Goal: Task Accomplishment & Management: Manage account settings

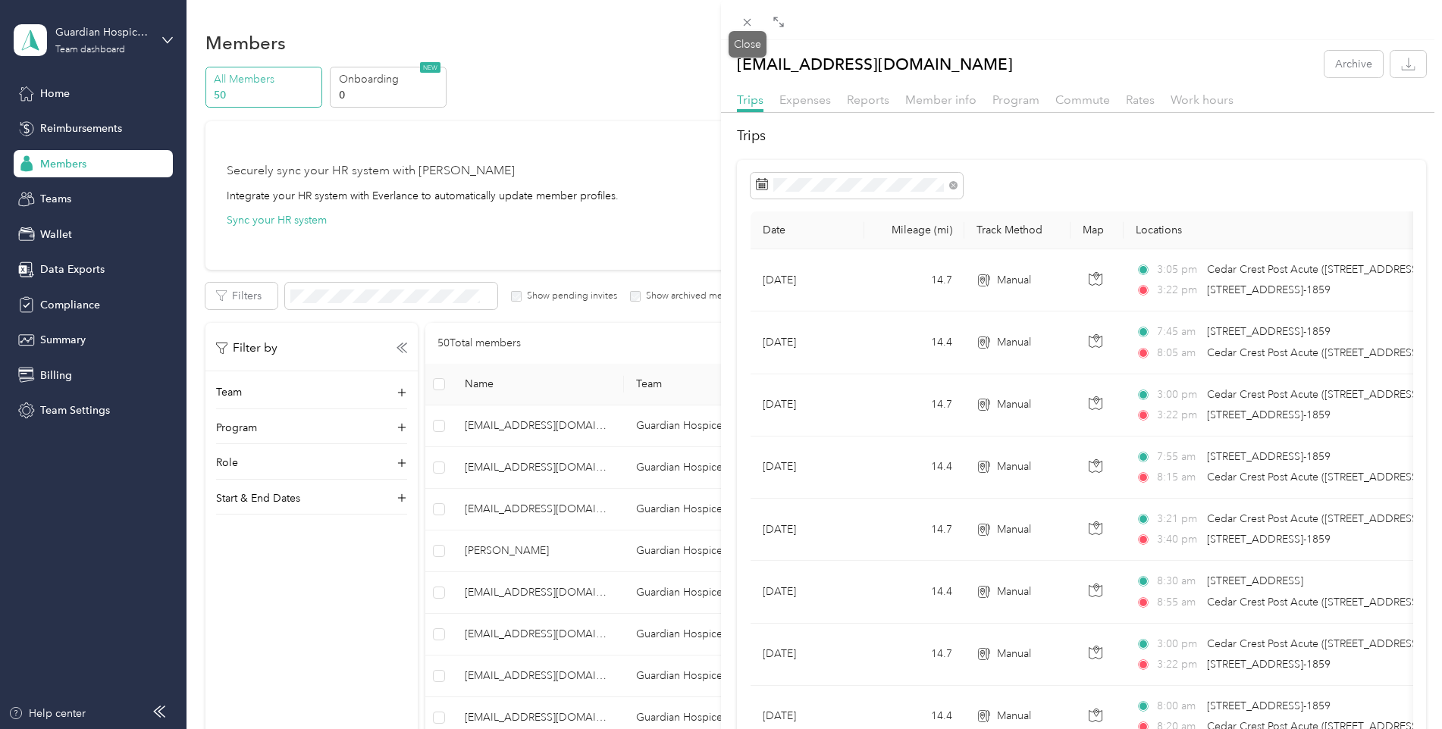
click at [751, 25] on icon at bounding box center [748, 23] width 8 height 8
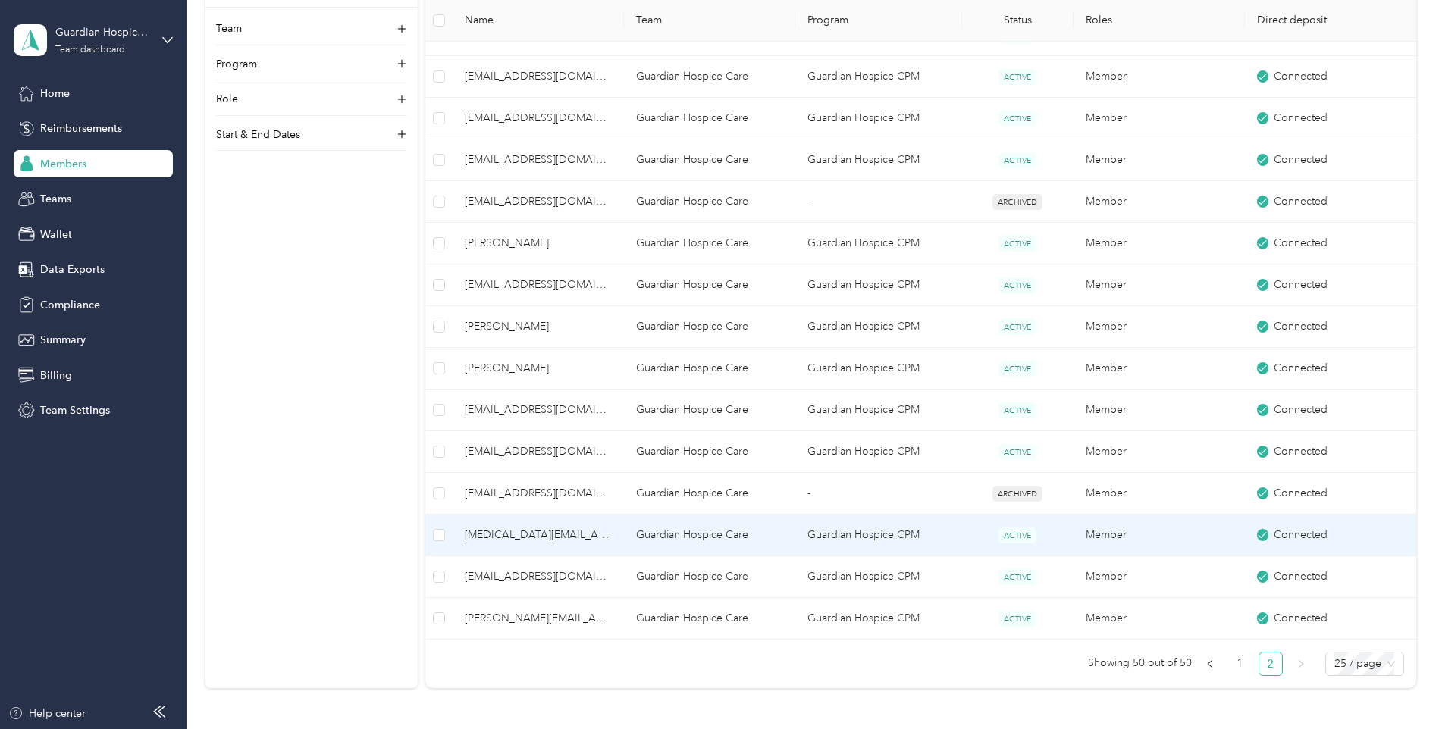
scroll to position [937, 0]
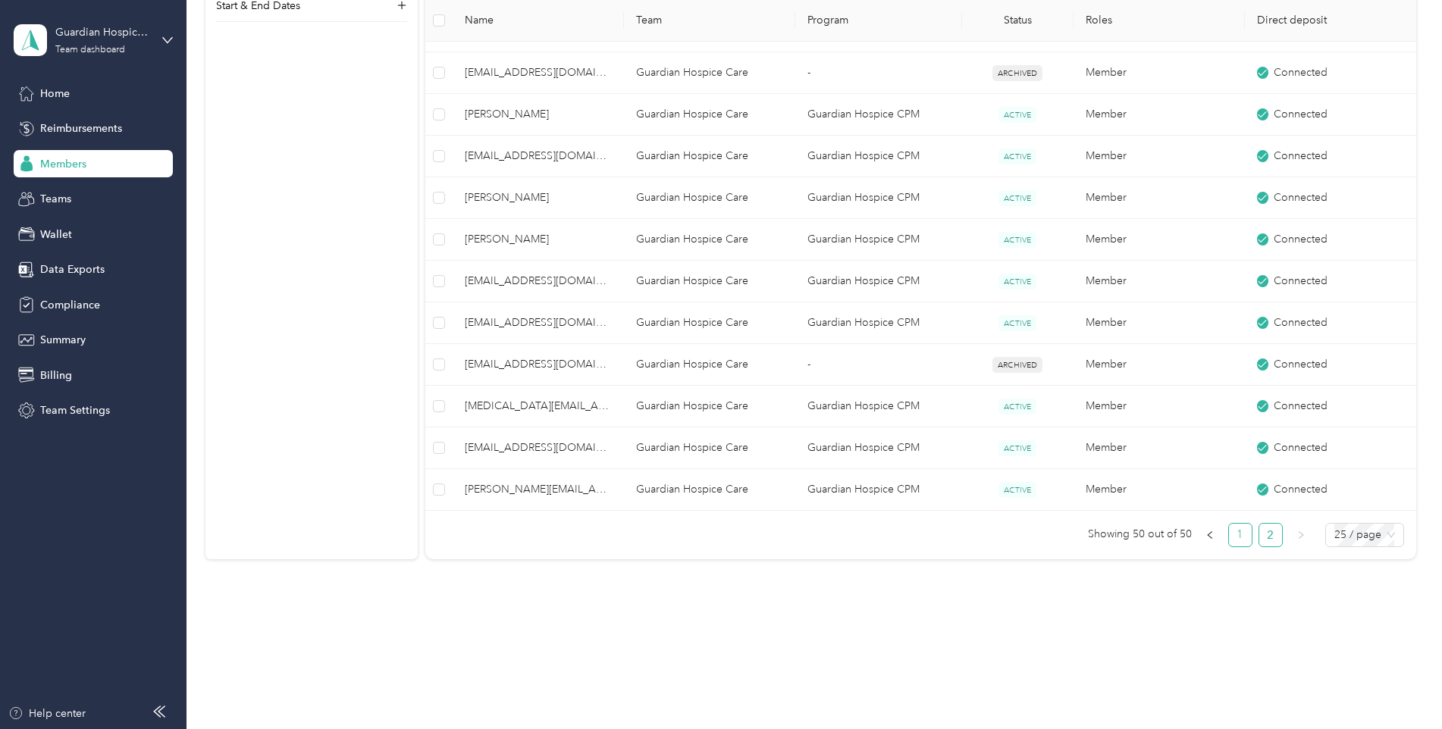
click at [1231, 533] on link "1" at bounding box center [1240, 535] width 23 height 23
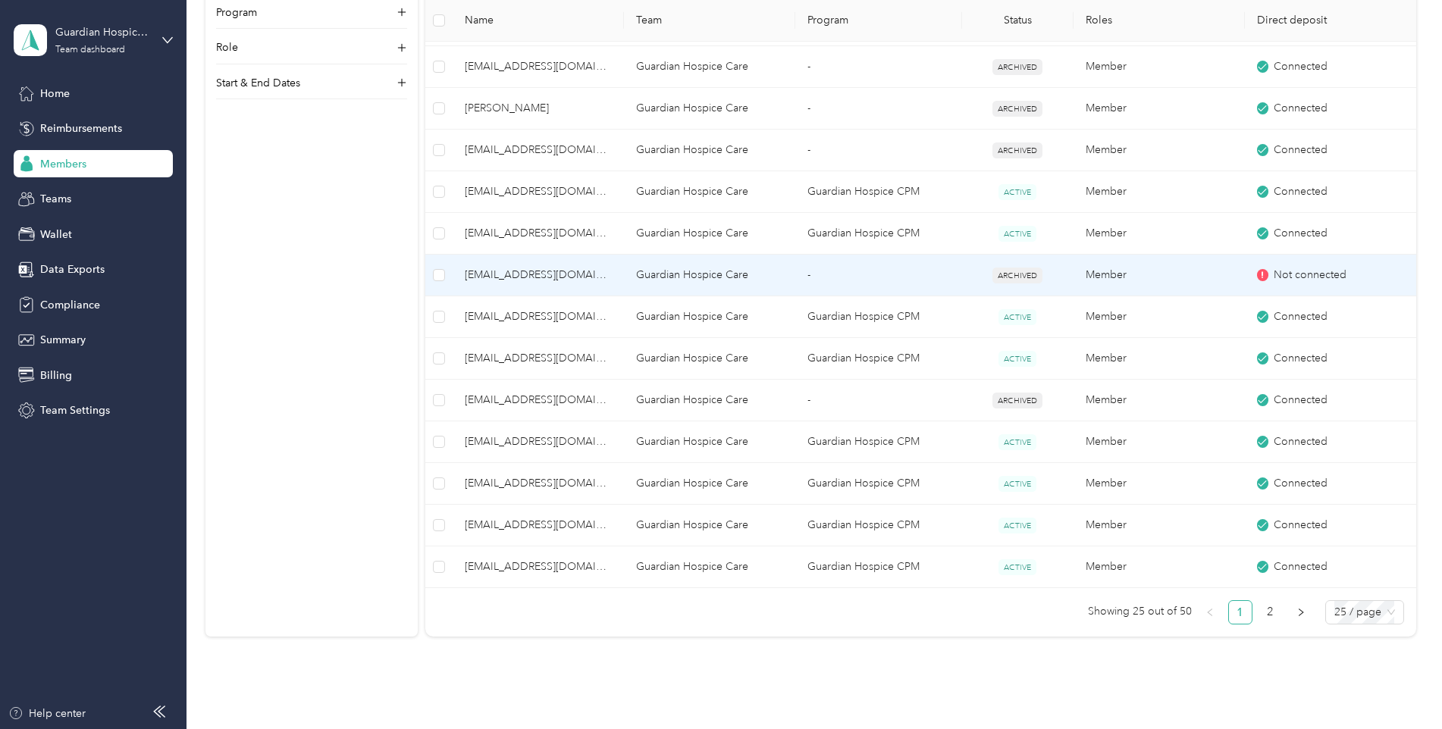
scroll to position [861, 0]
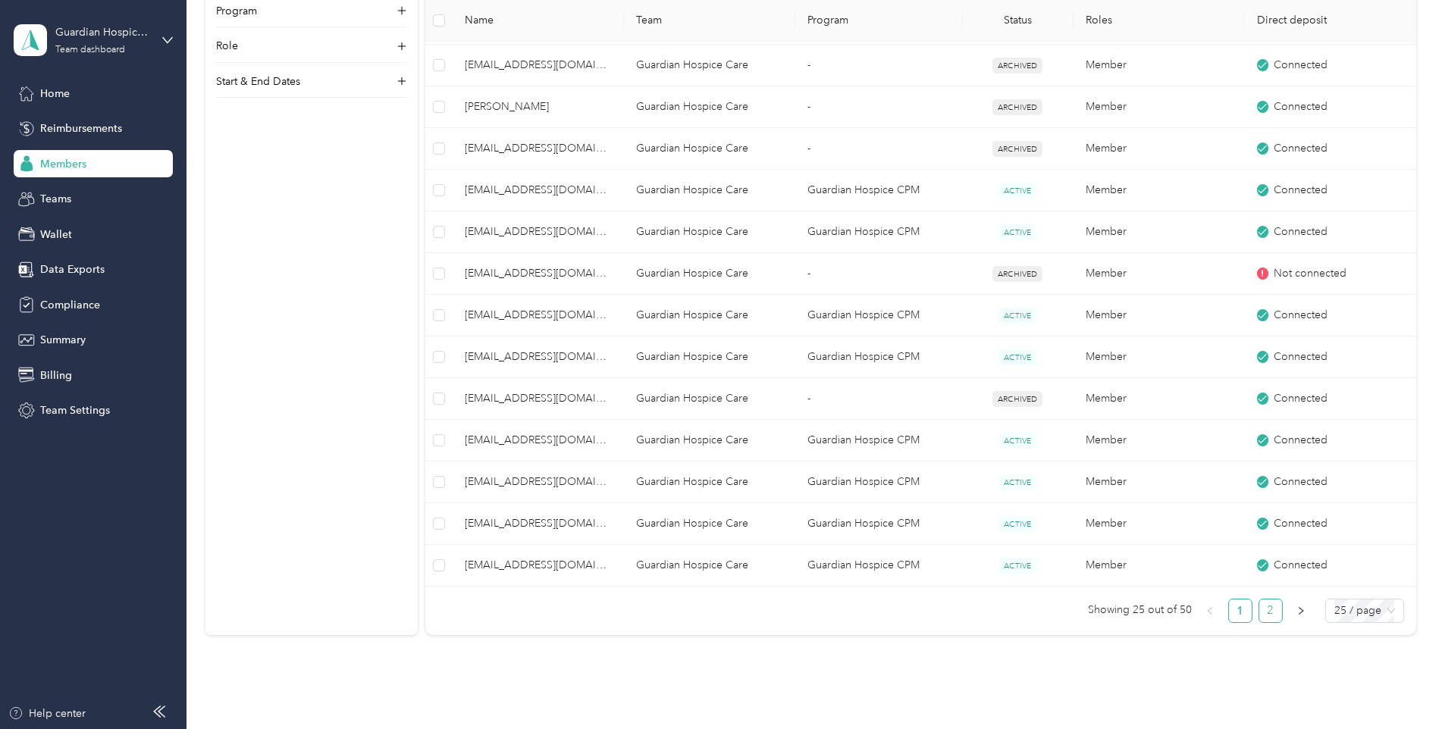
click at [1266, 616] on link "2" at bounding box center [1270, 611] width 23 height 23
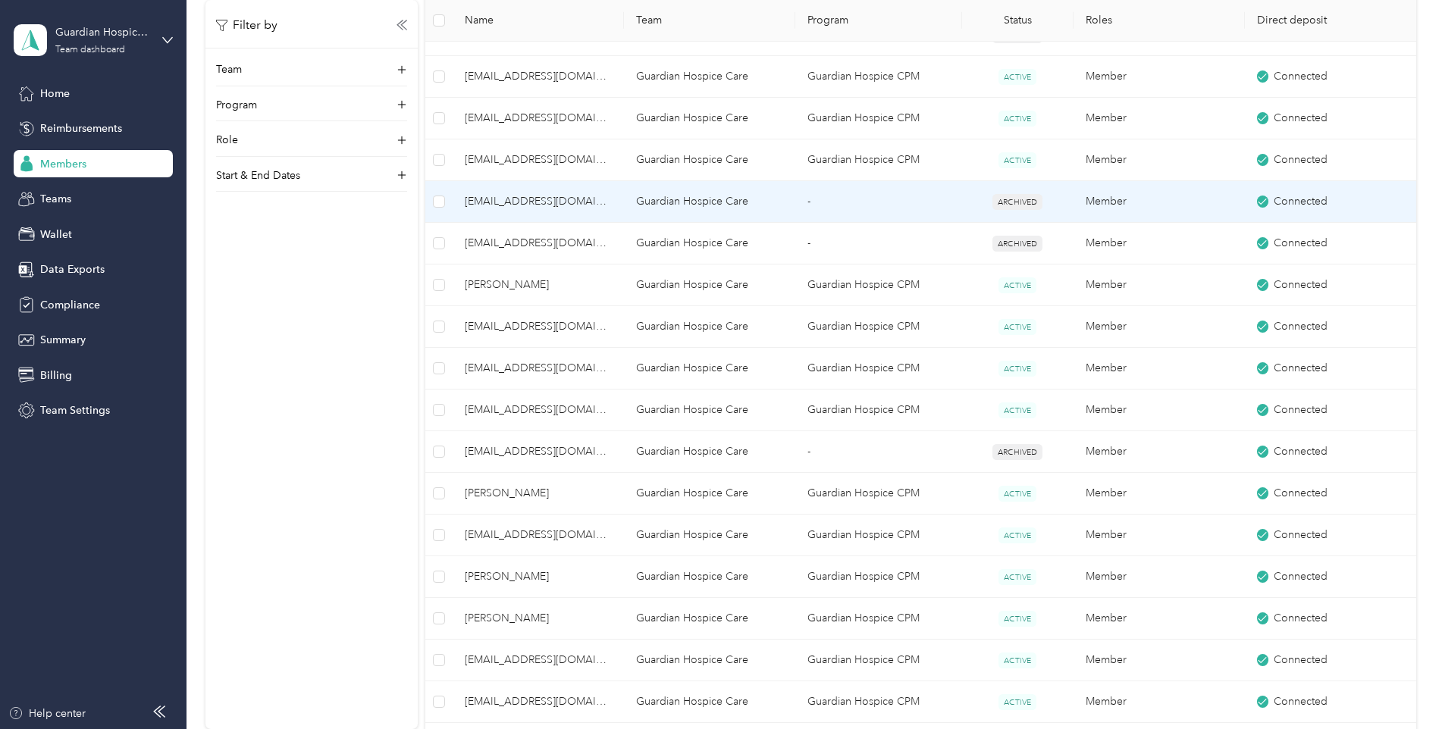
scroll to position [482, 0]
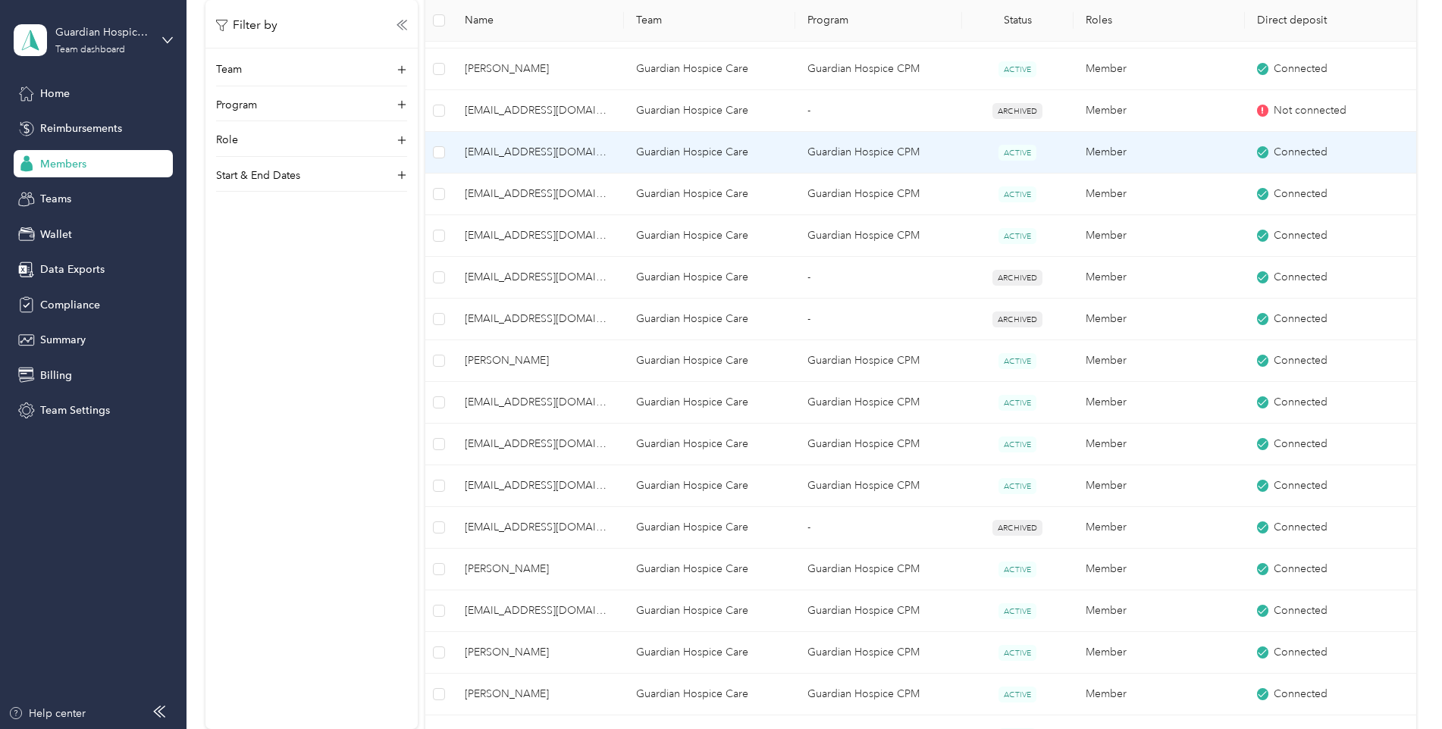
click at [507, 154] on span "[EMAIL_ADDRESS][DOMAIN_NAME]" at bounding box center [538, 152] width 147 height 17
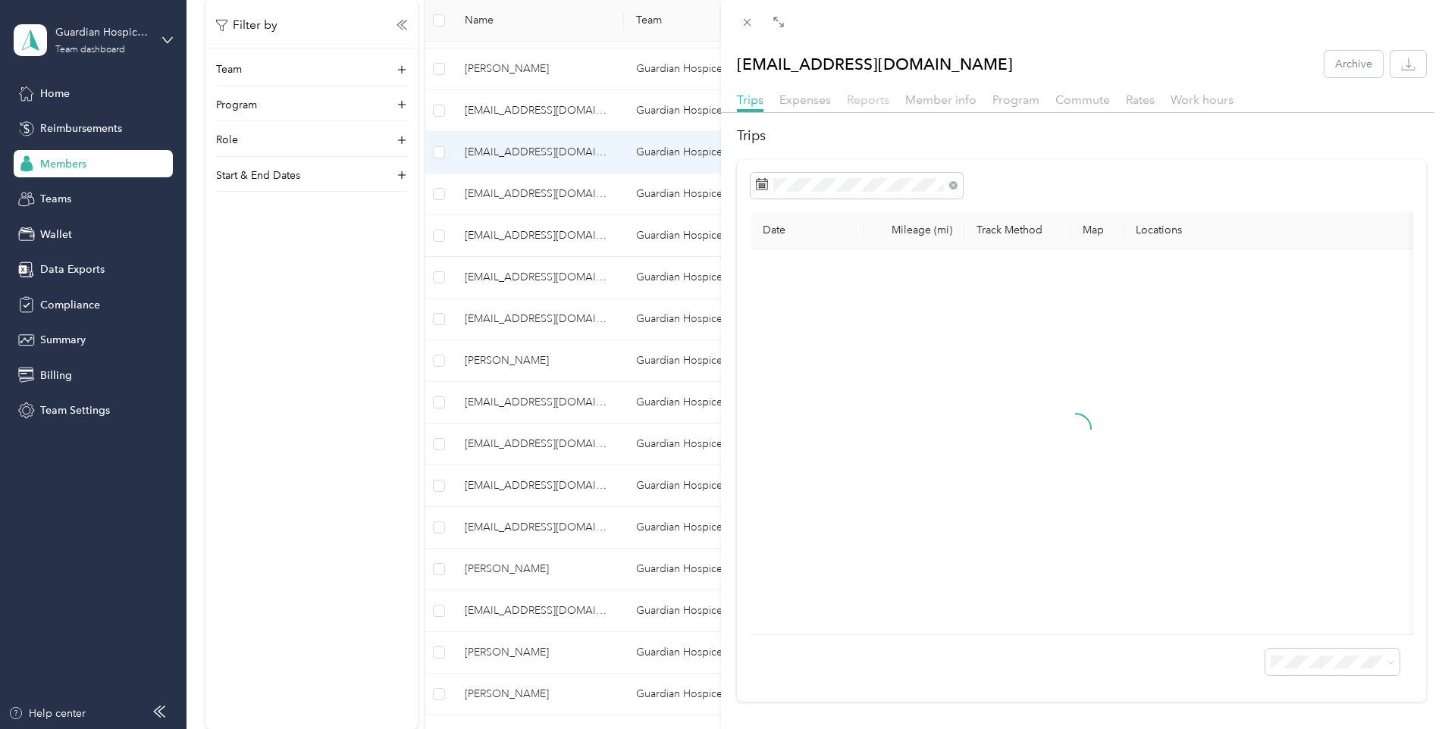
click at [879, 106] on span "Reports" at bounding box center [868, 100] width 42 height 14
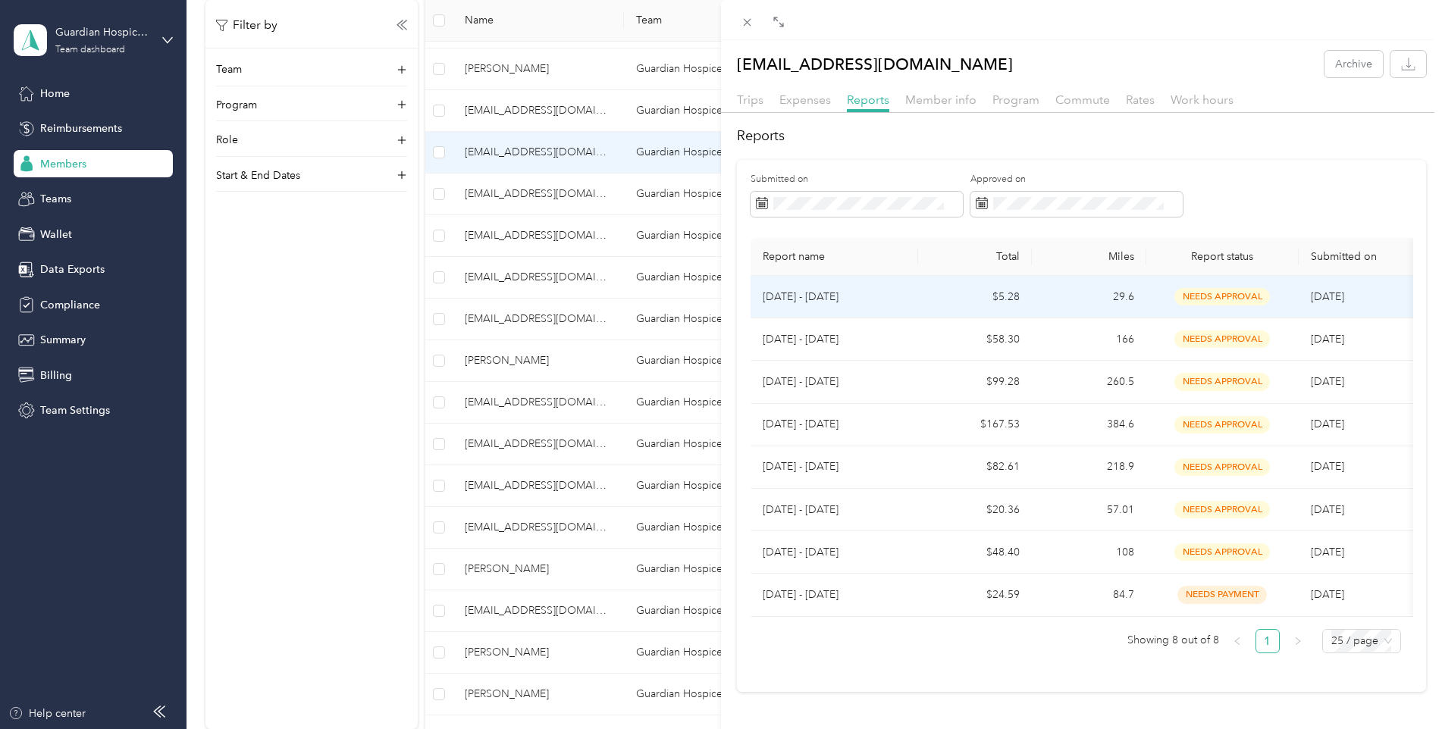
click at [812, 295] on p "[DATE] - [DATE]" at bounding box center [834, 297] width 143 height 17
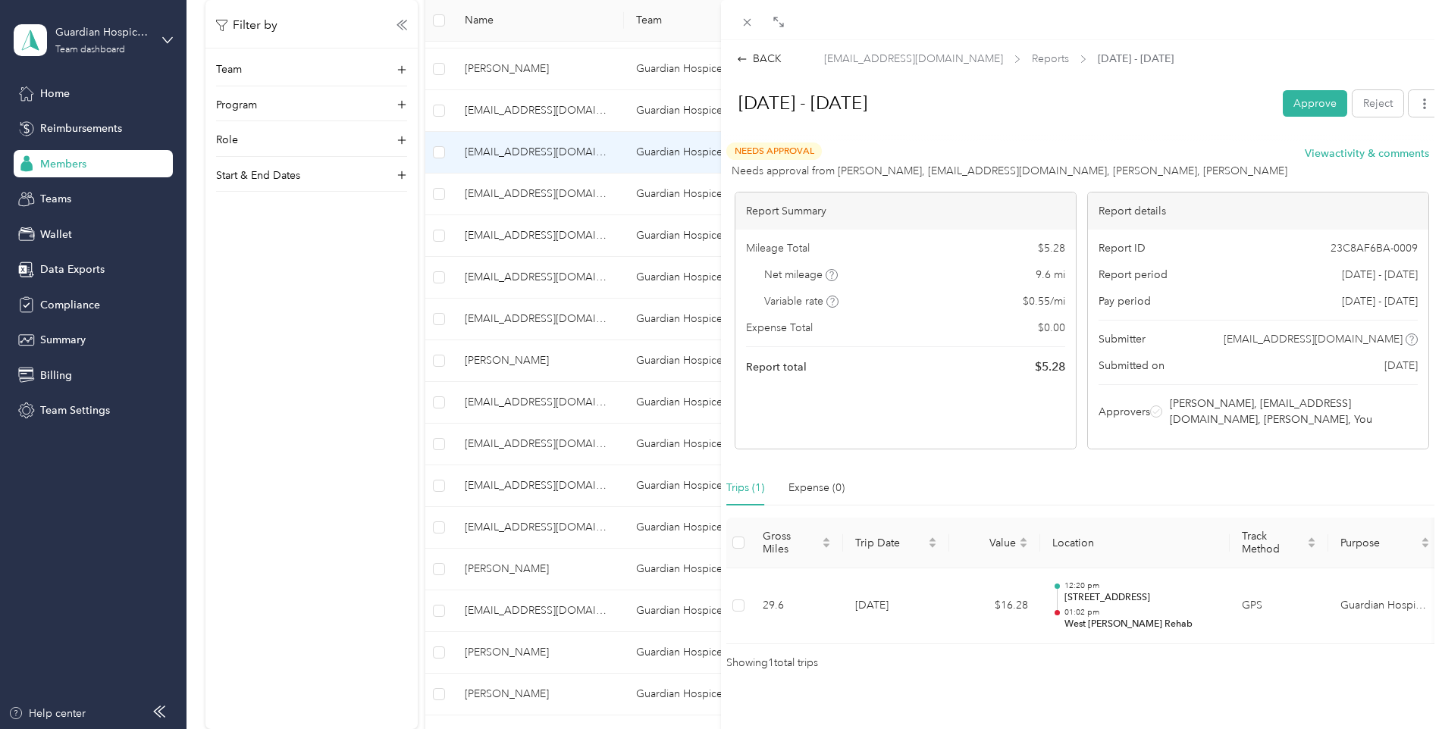
scroll to position [47, 0]
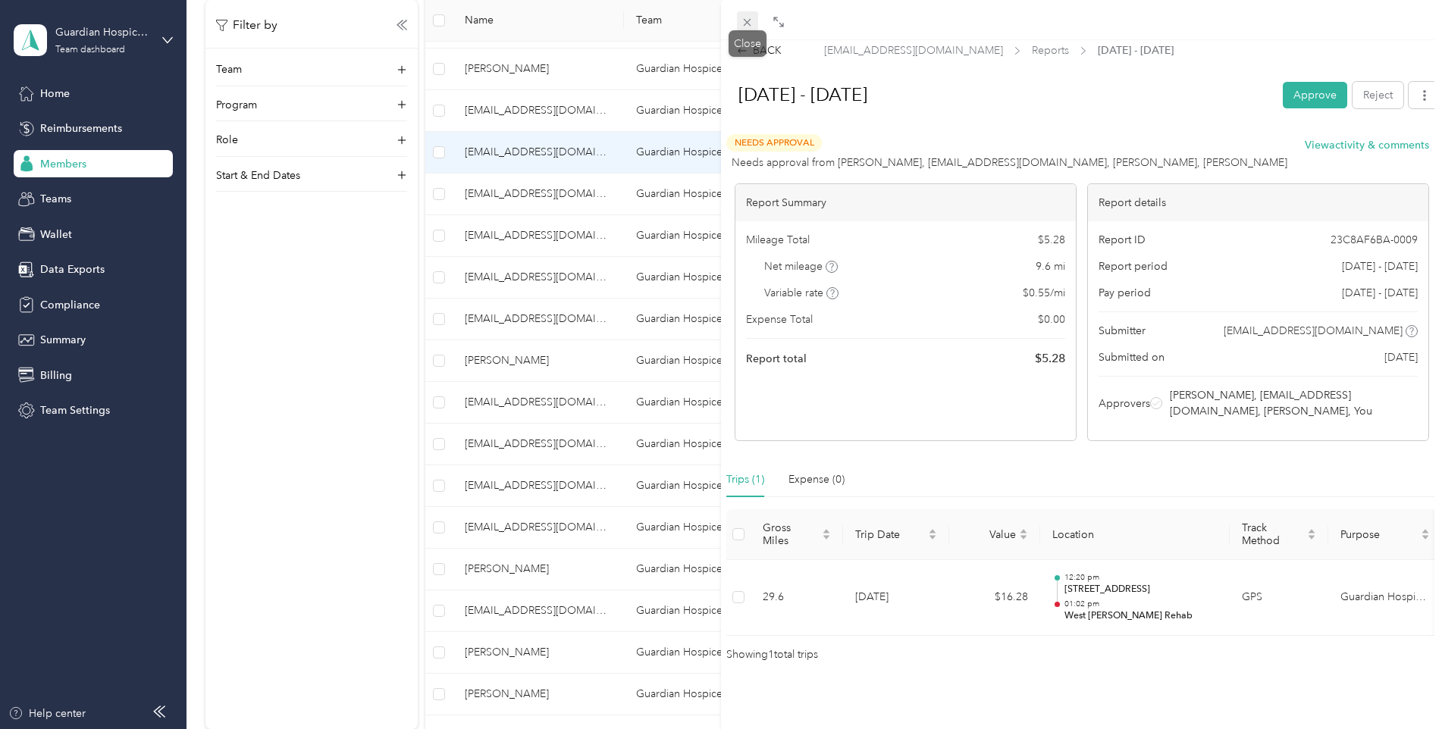
click at [743, 19] on icon at bounding box center [747, 22] width 13 height 13
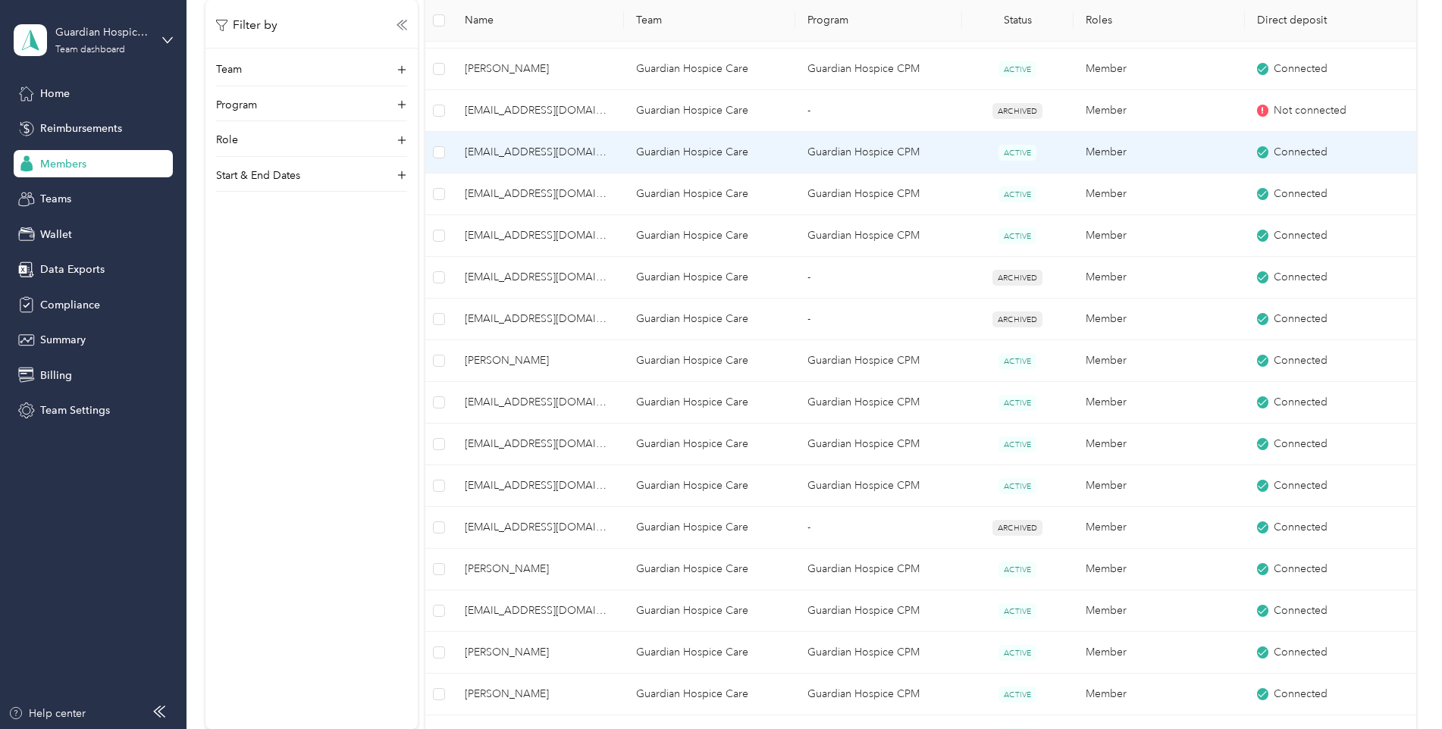
click at [554, 146] on span "[EMAIL_ADDRESS][DOMAIN_NAME]" at bounding box center [538, 152] width 147 height 17
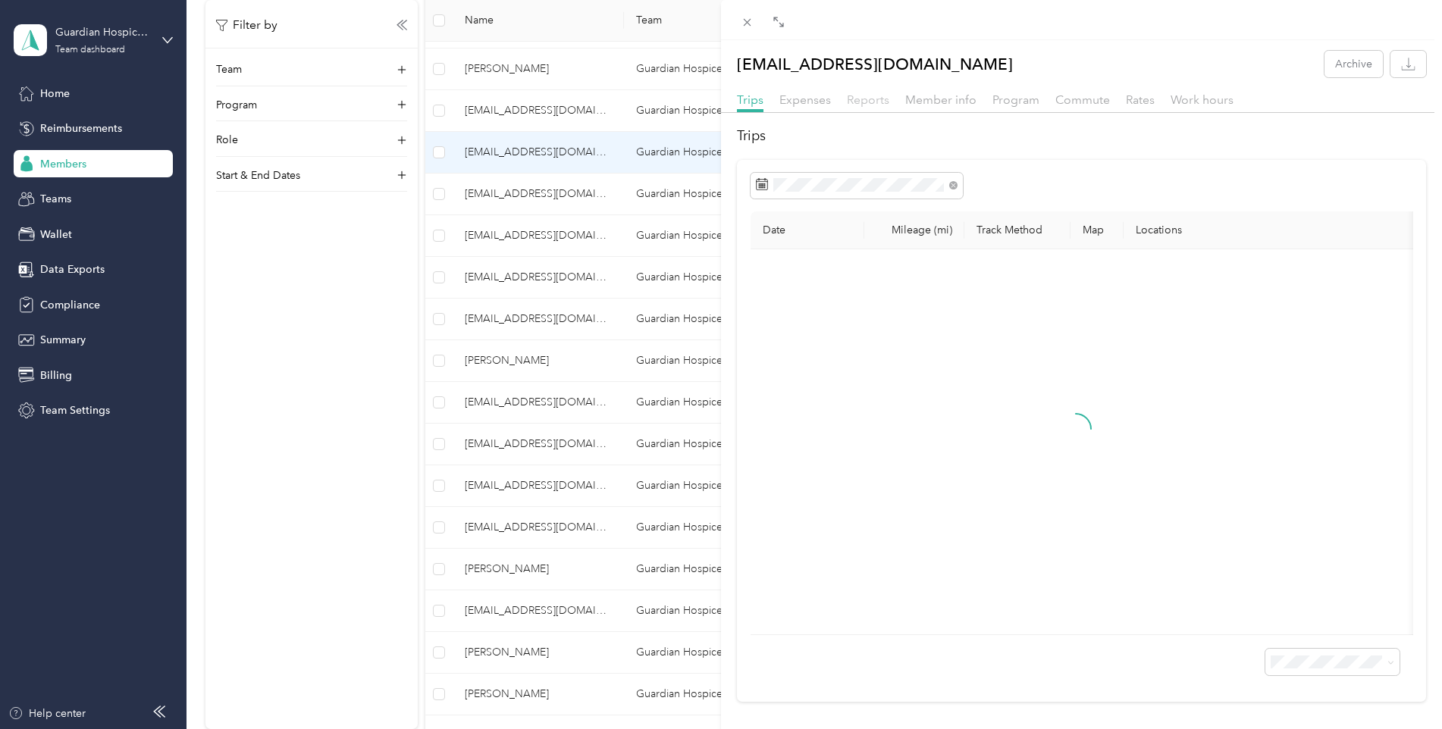
click at [861, 106] on span "Reports" at bounding box center [868, 100] width 42 height 14
